Goal: Information Seeking & Learning: Learn about a topic

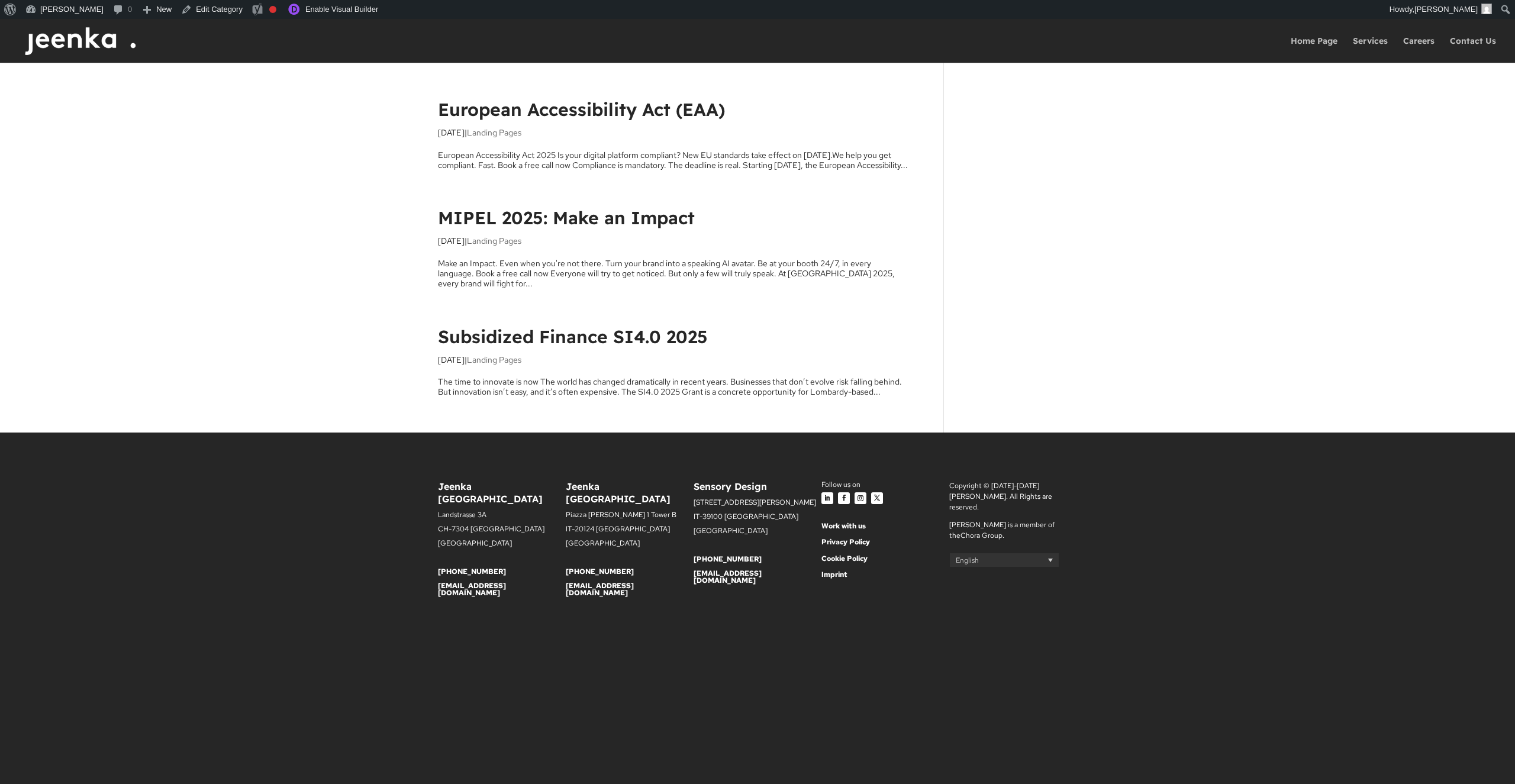
click at [529, 335] on link "Subsidized Finance SI4.0 2025" at bounding box center [572, 337] width 270 height 23
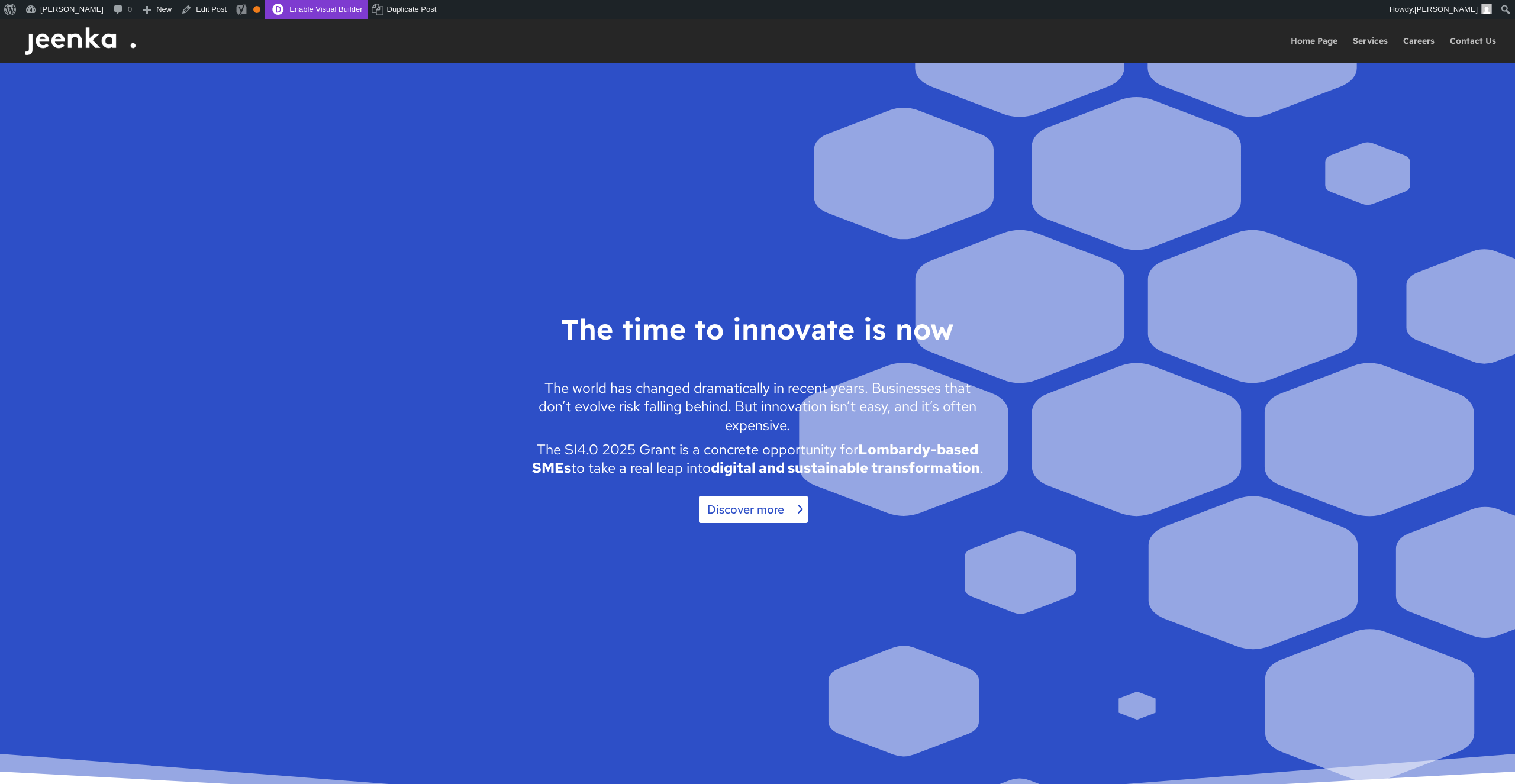
click at [298, 4] on link "Enable Visual Builder" at bounding box center [316, 9] width 101 height 19
